Goal: Navigation & Orientation: Find specific page/section

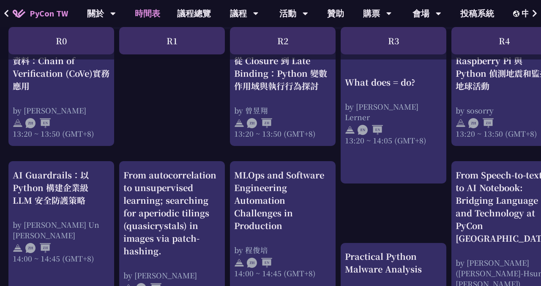
scroll to position [759, 0]
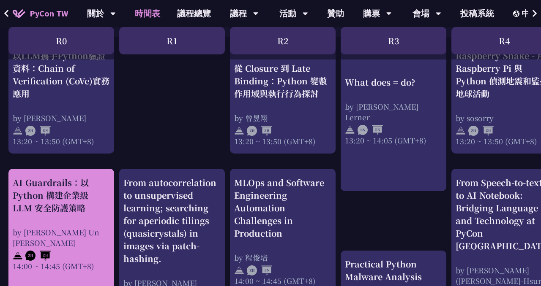
click at [69, 248] on div at bounding box center [61, 254] width 97 height 13
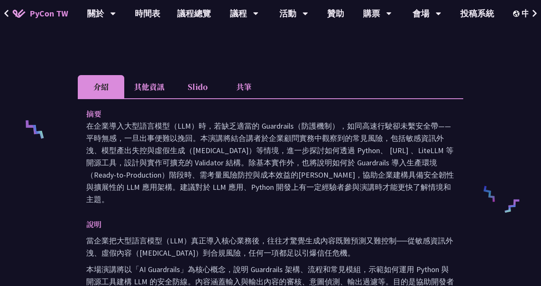
scroll to position [292, 0]
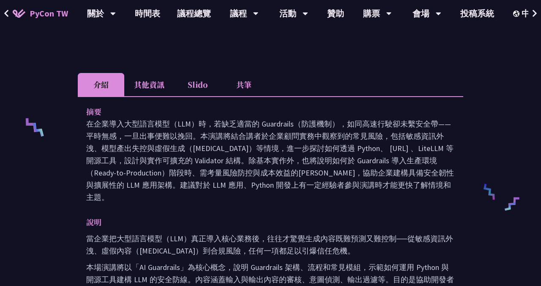
click at [240, 85] on li "共筆" at bounding box center [244, 84] width 46 height 23
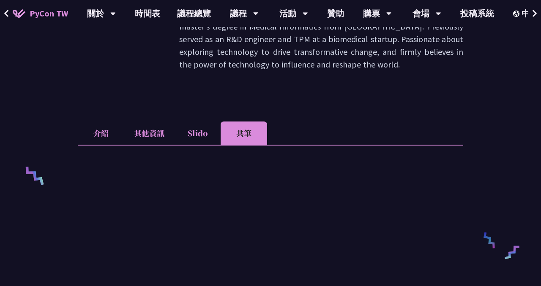
scroll to position [243, 0]
click at [199, 133] on li "Slido" at bounding box center [197, 133] width 46 height 23
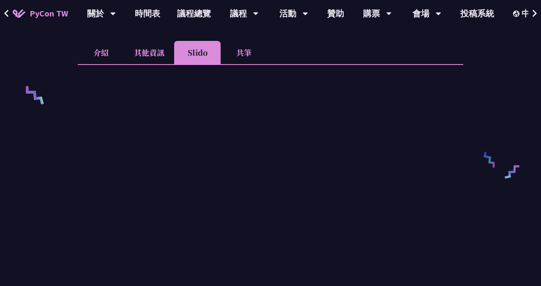
scroll to position [326, 0]
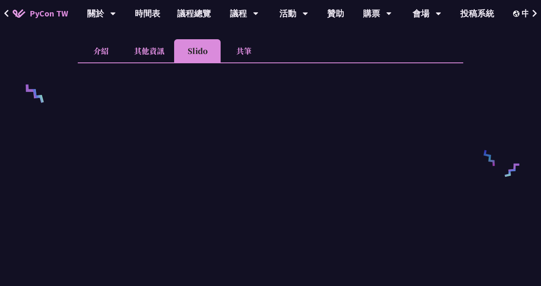
click at [253, 52] on li "共筆" at bounding box center [244, 50] width 46 height 23
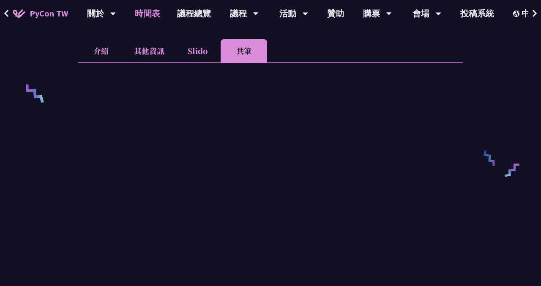
click at [151, 15] on link "時間表" at bounding box center [147, 13] width 42 height 27
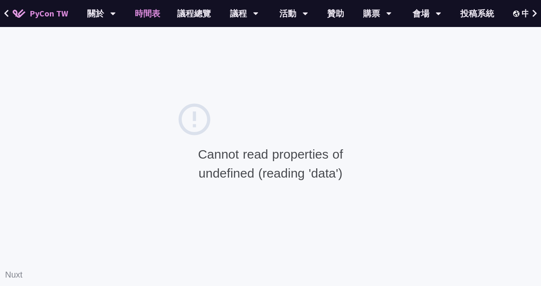
click at [363, 105] on div "Cannot read properties of undefined (reading 'data') Nuxt" at bounding box center [270, 144] width 190 height 86
click at [312, 92] on div "Cannot read properties of undefined (reading 'data') Nuxt" at bounding box center [270, 143] width 541 height 286
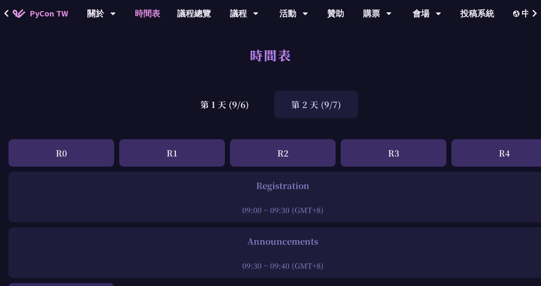
click at [323, 102] on div "第 2 天 (9/7)" at bounding box center [316, 104] width 84 height 27
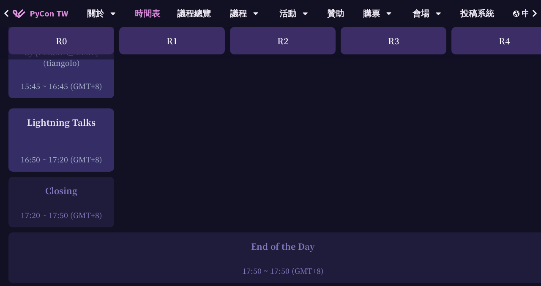
scroll to position [1203, 0]
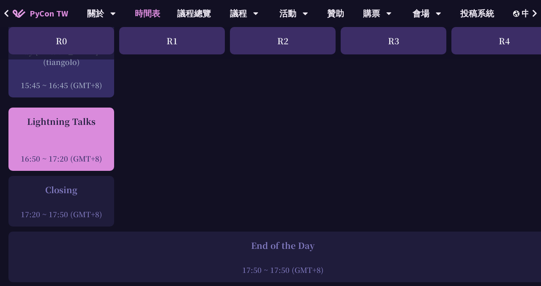
click at [75, 115] on div "Lightning Talks" at bounding box center [61, 121] width 97 height 13
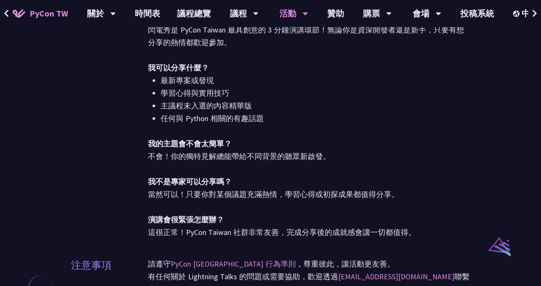
scroll to position [491, 0]
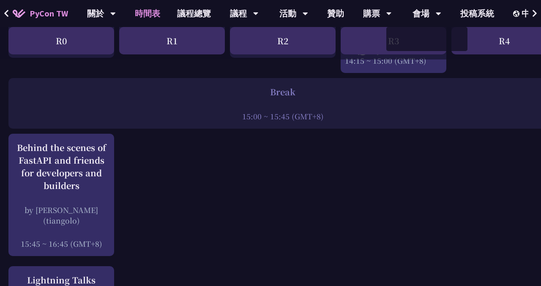
scroll to position [1047, 0]
